Goal: Task Accomplishment & Management: Manage account settings

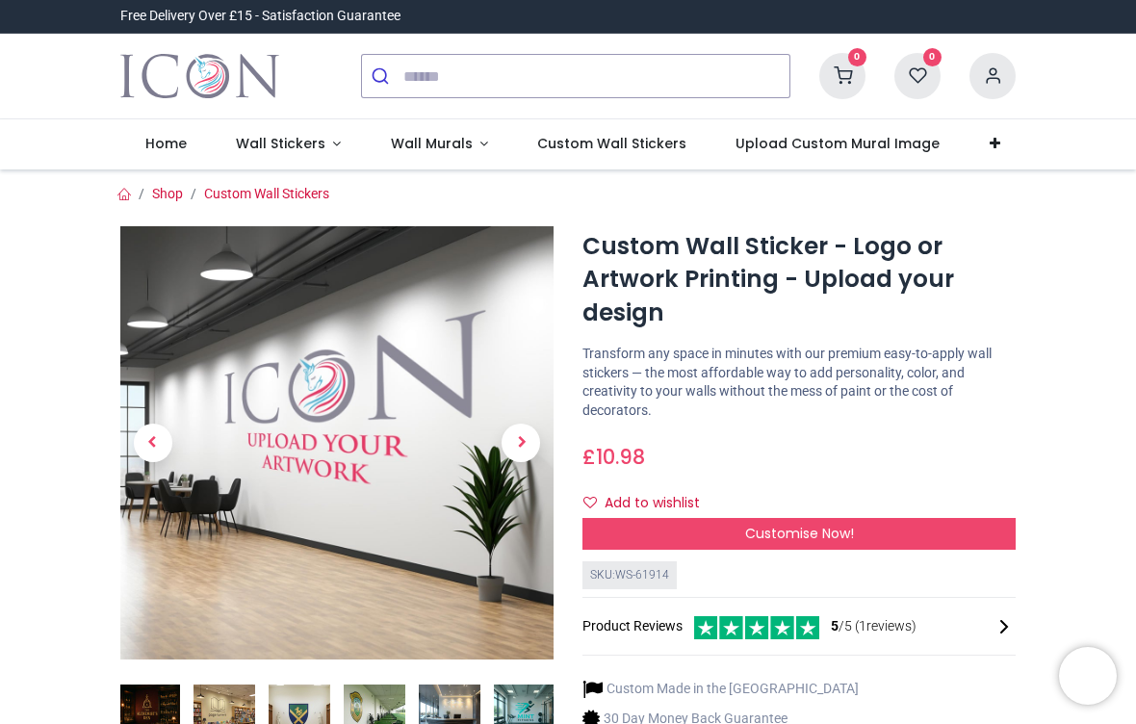
click at [997, 77] on icon at bounding box center [992, 76] width 46 height 46
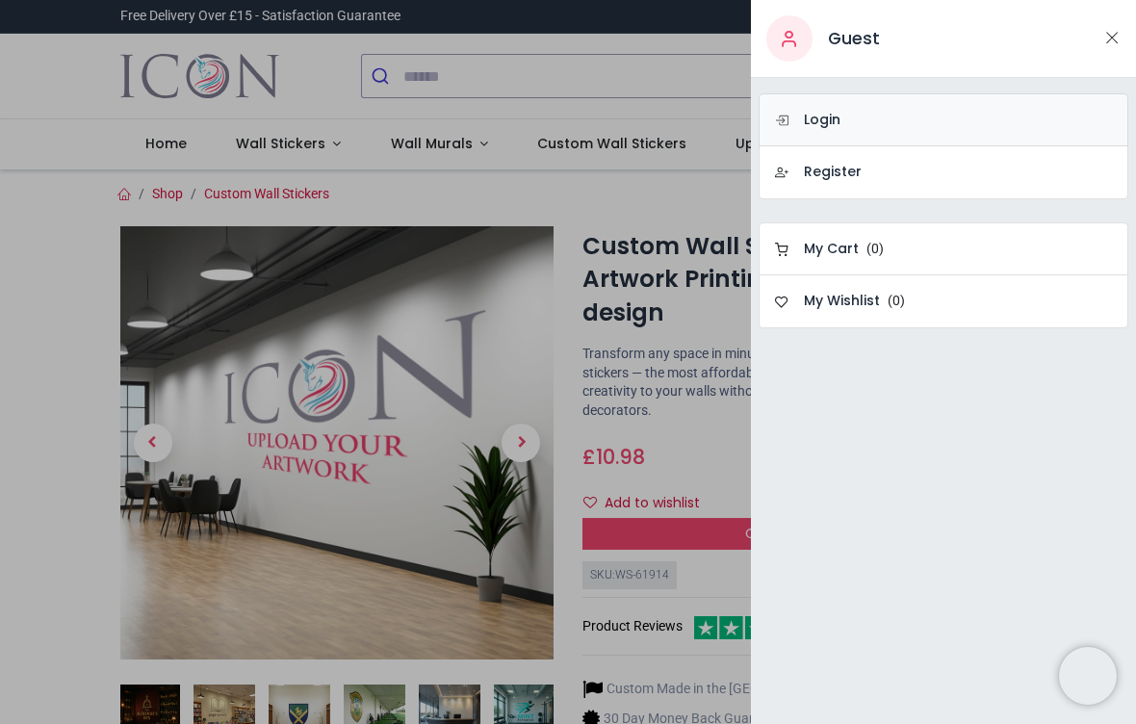
click at [811, 116] on h6 "Login" at bounding box center [822, 120] width 37 height 19
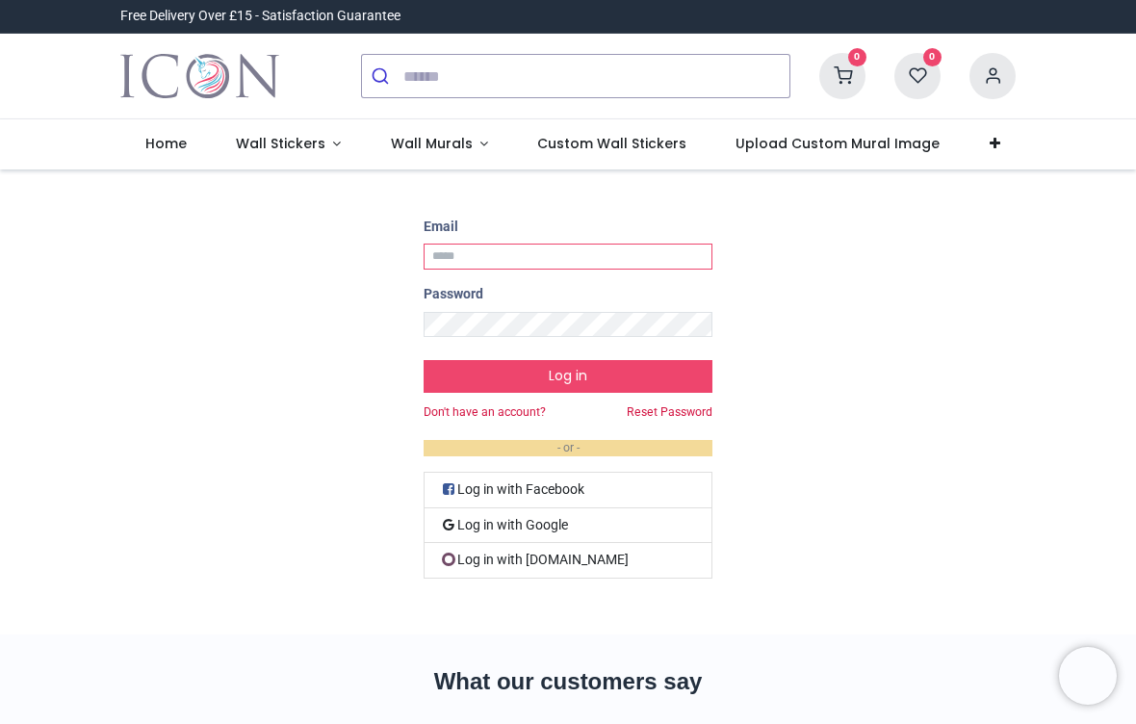
click at [571, 260] on input "Email" at bounding box center [568, 257] width 289 height 26
type input "**********"
click at [529, 522] on link "Log in with Google" at bounding box center [568, 526] width 289 height 36
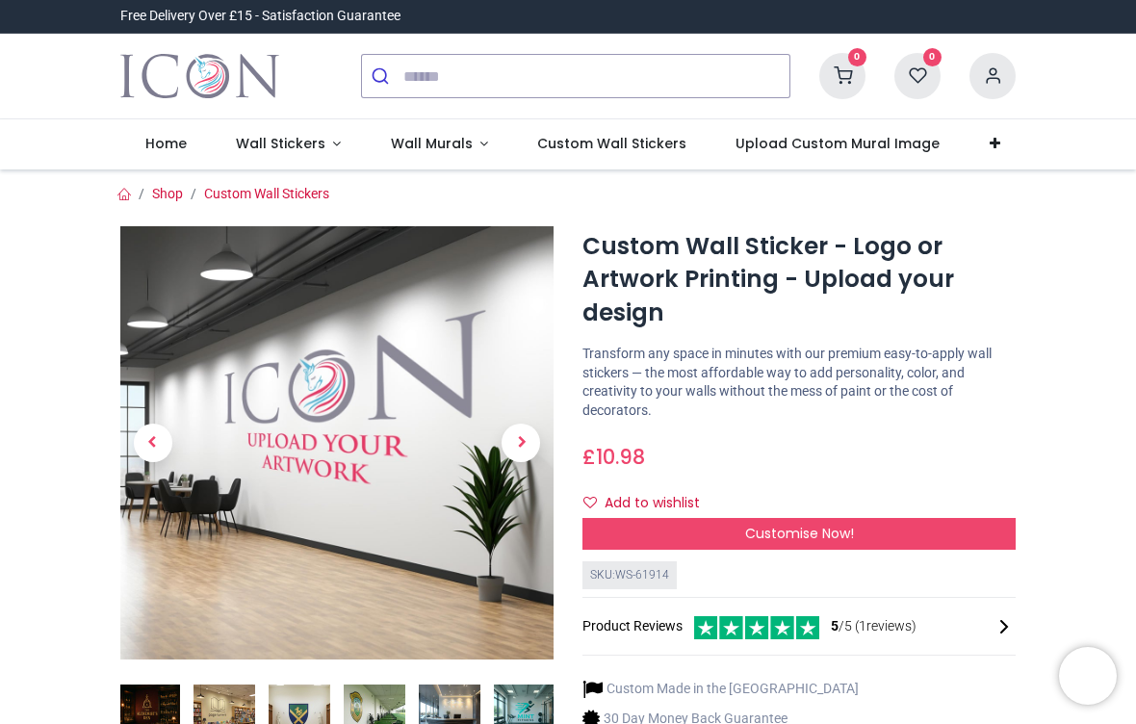
click at [995, 77] on icon at bounding box center [992, 76] width 46 height 46
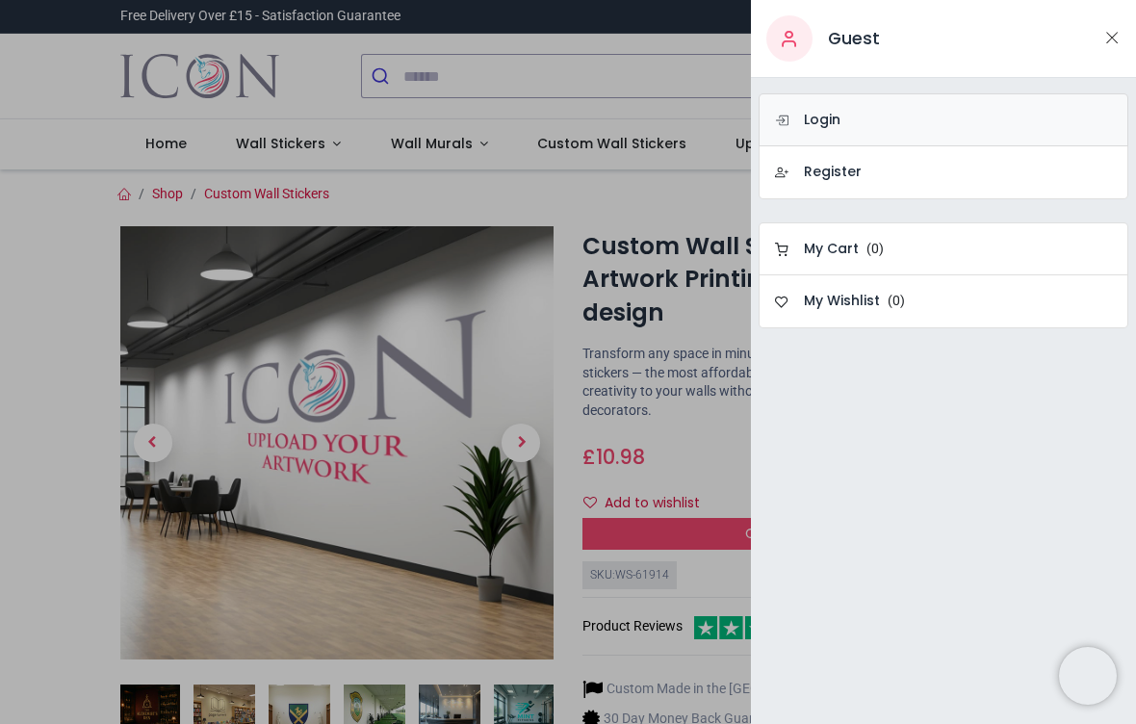
click at [838, 123] on h6 "Login" at bounding box center [822, 120] width 37 height 19
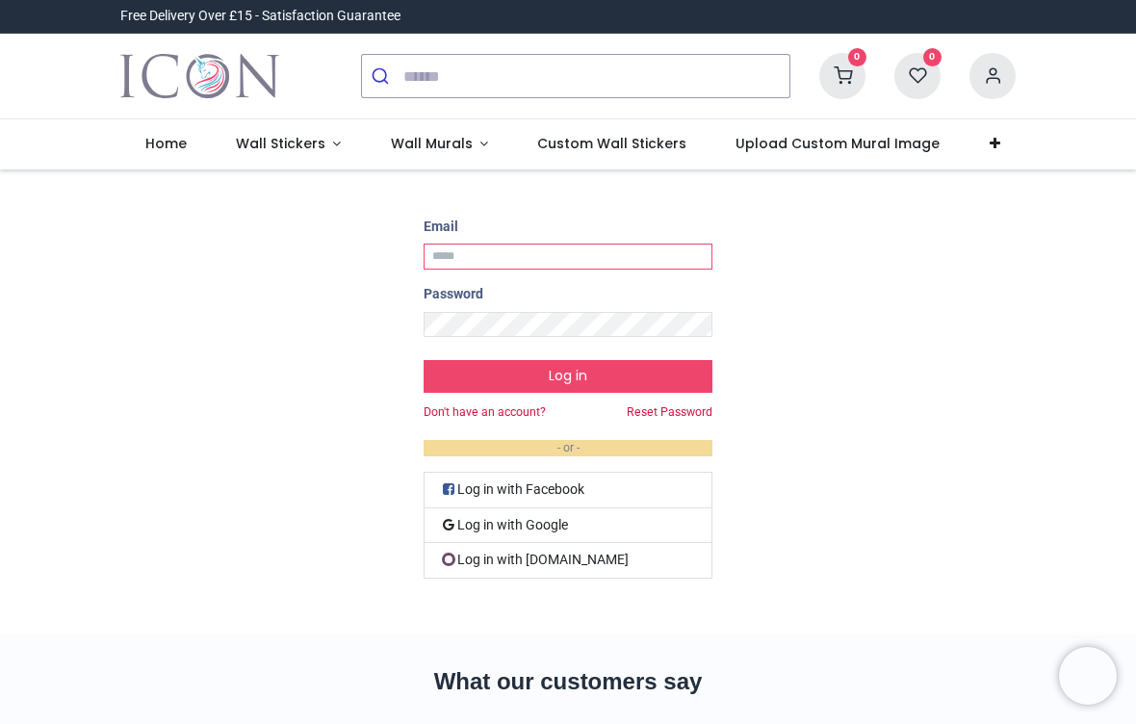
click at [530, 258] on input "Email" at bounding box center [568, 257] width 289 height 26
type input "**********"
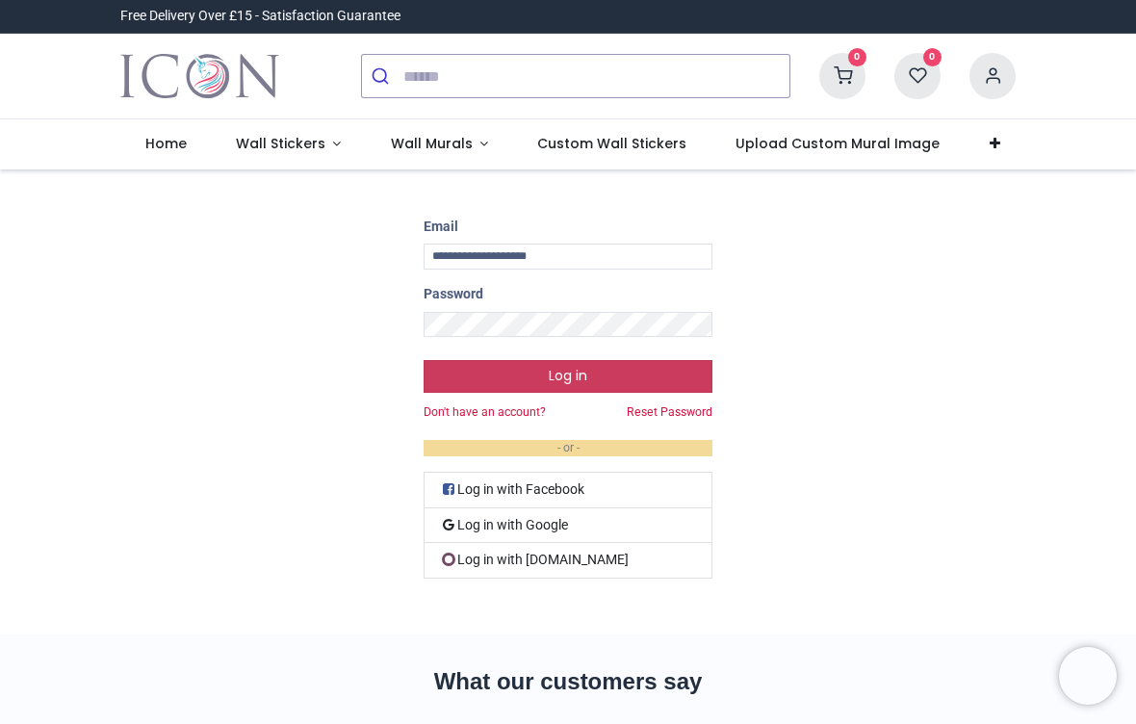
click at [509, 373] on button "Log in" at bounding box center [568, 376] width 289 height 33
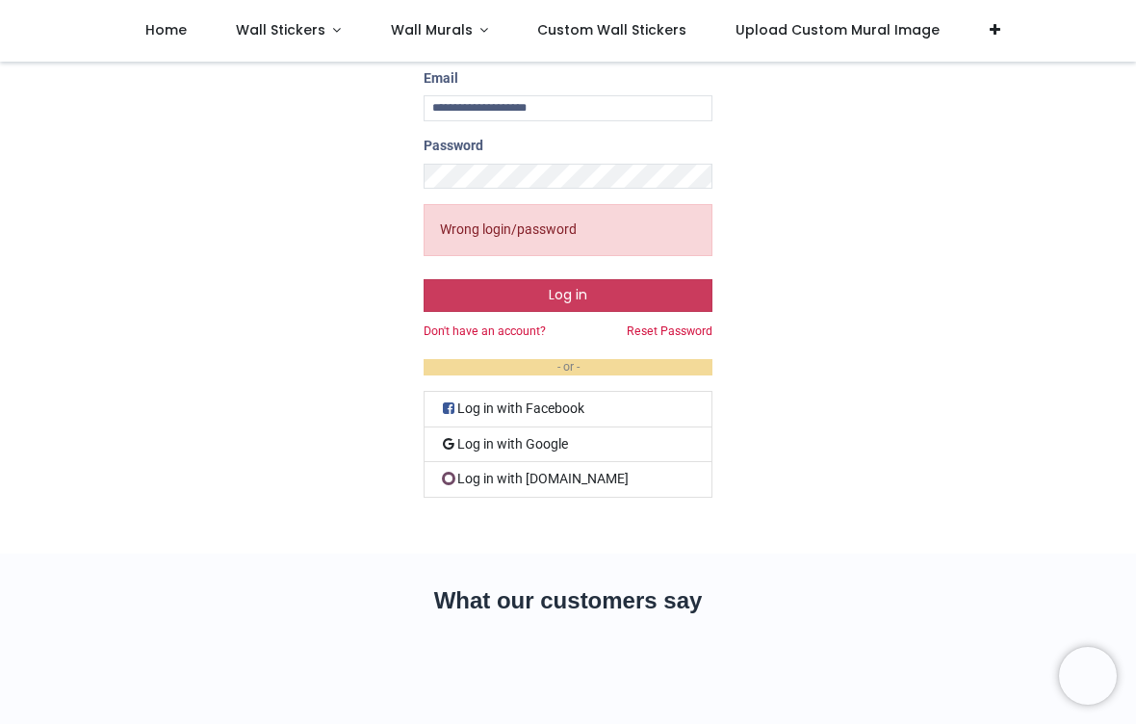
scroll to position [41, 0]
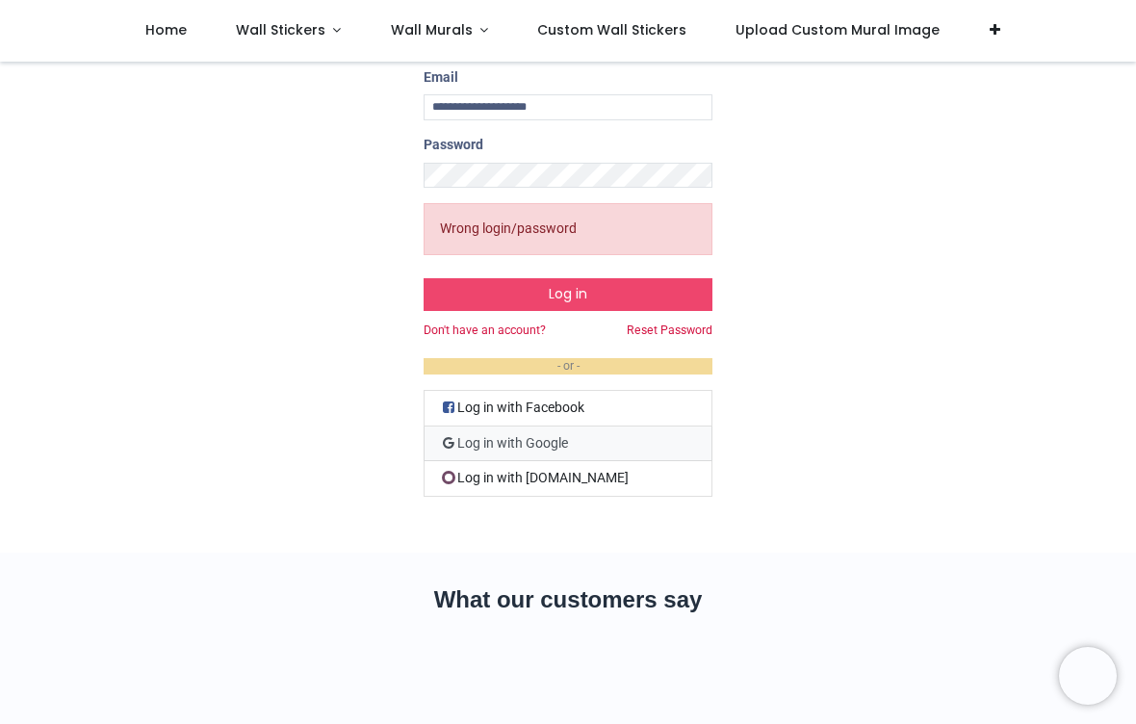
click at [529, 443] on link "Log in with Google" at bounding box center [568, 444] width 289 height 36
